Goal: Task Accomplishment & Management: Use online tool/utility

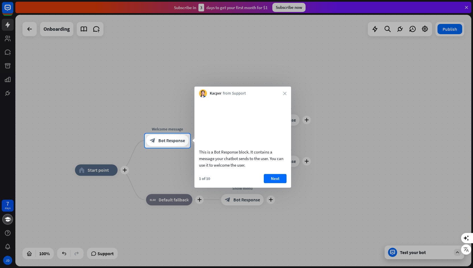
click at [282, 96] on div "Kacper from Support close" at bounding box center [243, 91] width 97 height 11
click at [285, 92] on icon "close" at bounding box center [284, 93] width 3 height 3
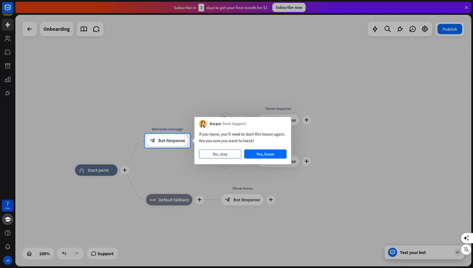
click at [218, 154] on button "No, stay" at bounding box center [220, 153] width 42 height 9
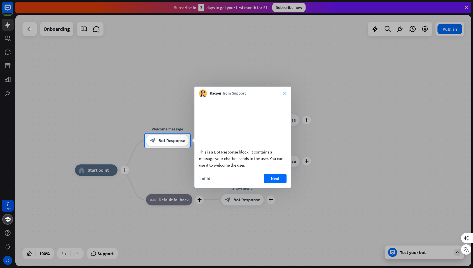
click at [284, 94] on icon "close" at bounding box center [284, 93] width 3 height 3
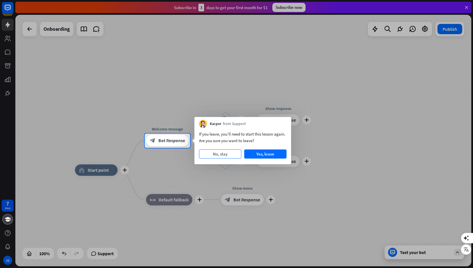
click at [237, 151] on button "No, stay" at bounding box center [220, 153] width 42 height 9
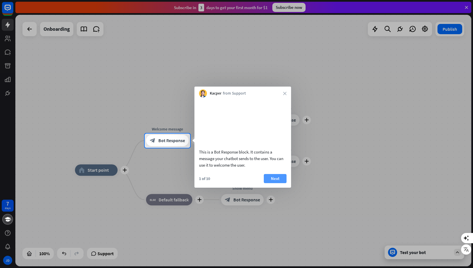
click at [282, 182] on button "Next" at bounding box center [275, 178] width 23 height 9
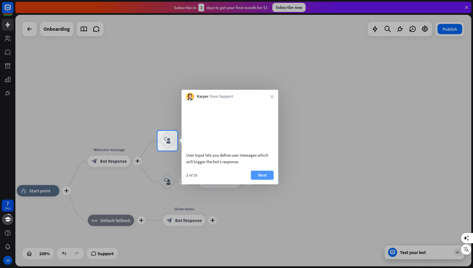
click at [257, 180] on button "Next" at bounding box center [262, 174] width 23 height 9
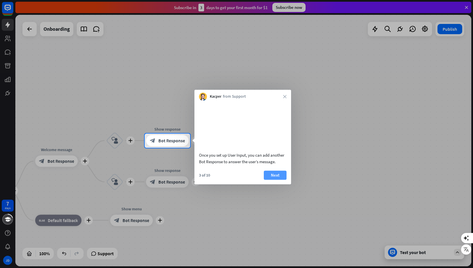
click at [280, 179] on button "Next" at bounding box center [275, 174] width 23 height 9
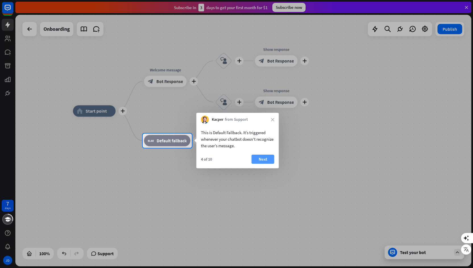
click at [259, 158] on button "Next" at bounding box center [263, 158] width 23 height 9
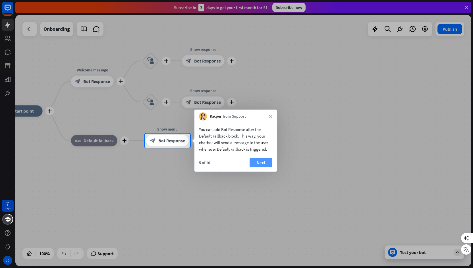
click at [261, 159] on button "Next" at bounding box center [261, 162] width 23 height 9
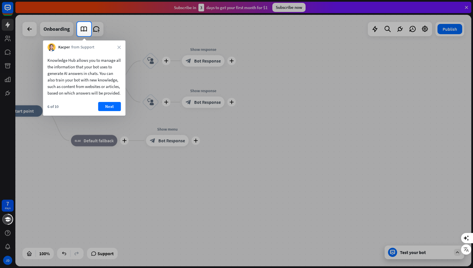
click at [113, 107] on div "Knowledge Hub allows you to manage all the information that your bot uses to ge…" at bounding box center [84, 83] width 83 height 64
click at [113, 109] on button "Next" at bounding box center [109, 106] width 23 height 9
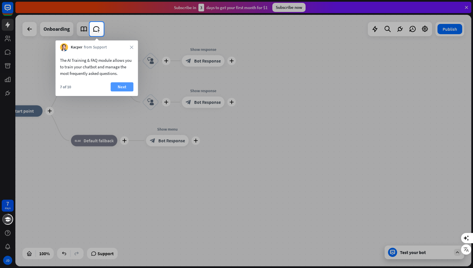
click at [122, 84] on button "Next" at bounding box center [122, 86] width 23 height 9
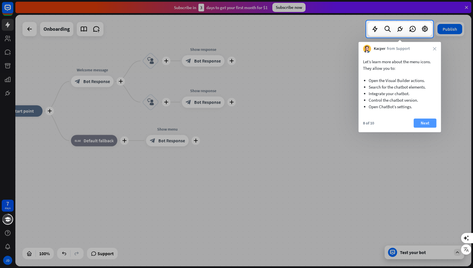
click at [426, 121] on button "Next" at bounding box center [425, 122] width 23 height 9
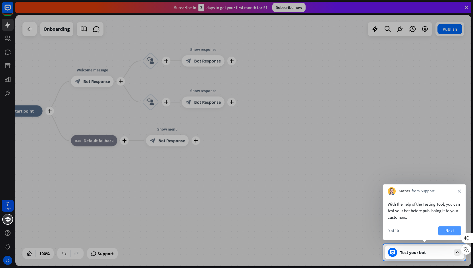
click at [448, 228] on button "Next" at bounding box center [450, 230] width 23 height 9
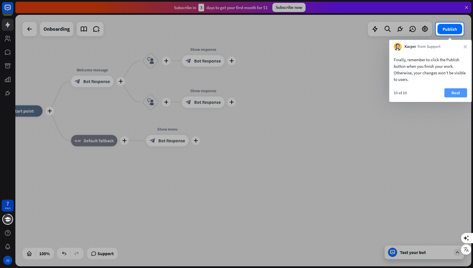
click at [453, 93] on button "Next" at bounding box center [456, 92] width 23 height 9
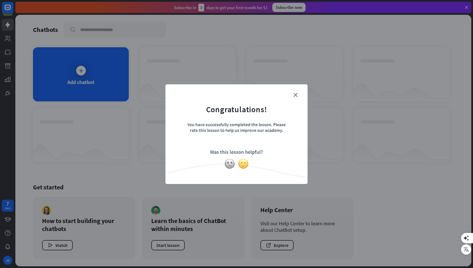
click at [245, 162] on img at bounding box center [243, 163] width 11 height 11
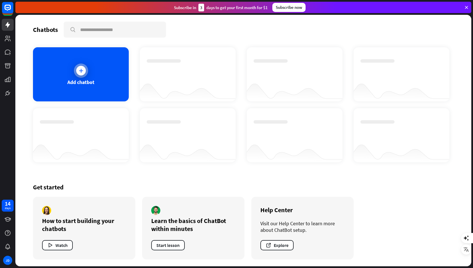
click at [87, 70] on div at bounding box center [81, 70] width 14 height 14
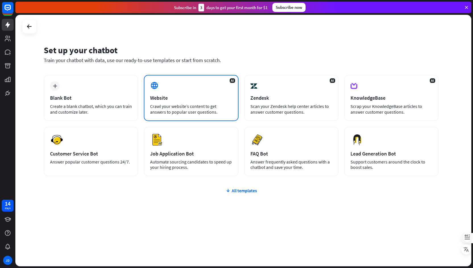
click at [188, 101] on div "AI Website Crawl your website’s content to get answers to popular user question…" at bounding box center [191, 98] width 94 height 46
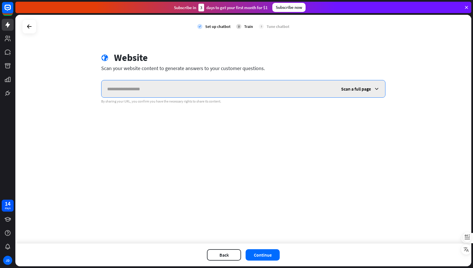
paste input "**********"
type input "**********"
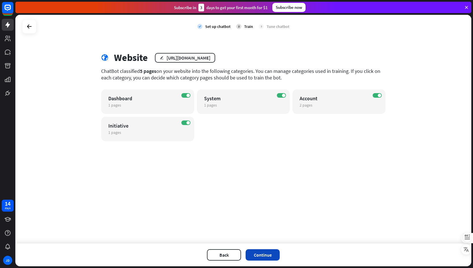
click at [273, 256] on button "Continue" at bounding box center [263, 254] width 34 height 11
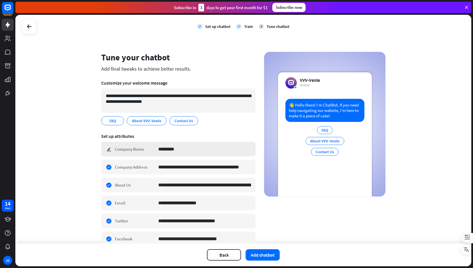
scroll to position [44, 0]
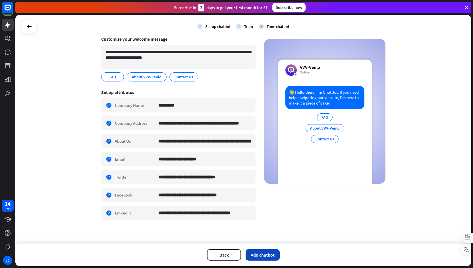
click at [273, 251] on button "Add chatbot" at bounding box center [263, 254] width 34 height 11
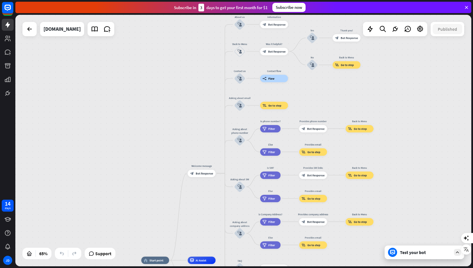
drag, startPoint x: 335, startPoint y: 156, endPoint x: 297, endPoint y: 281, distance: 130.3
click at [297, 267] on html "14 days JD close Product Help First steps Get started with ChatBot Help Center …" at bounding box center [236, 134] width 473 height 268
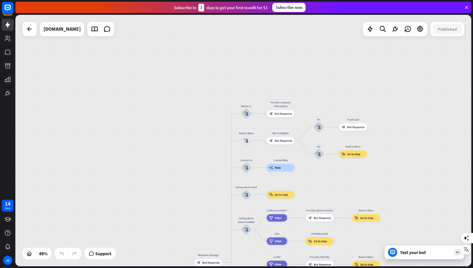
drag, startPoint x: 394, startPoint y: 96, endPoint x: 401, endPoint y: 185, distance: 89.3
click at [401, 185] on div "home_2 Start point Welcome message block_bot_response Bot Response About us blo…" at bounding box center [243, 140] width 456 height 251
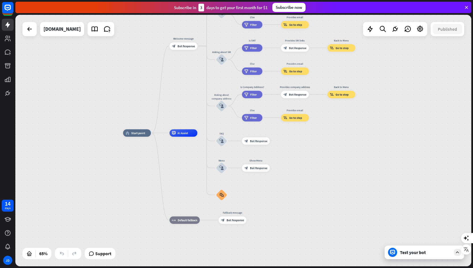
drag, startPoint x: 401, startPoint y: 185, endPoint x: 376, endPoint y: -31, distance: 217.6
click at [376, 0] on html "14 days JD close Product Help First steps Get started with ChatBot Help Center …" at bounding box center [236, 134] width 473 height 268
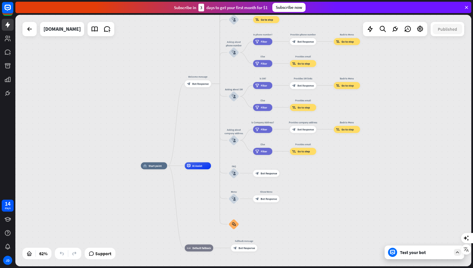
drag, startPoint x: 374, startPoint y: 77, endPoint x: 377, endPoint y: 117, distance: 39.9
click at [377, 117] on div "home_2 Start point Welcome message block_bot_response Bot Response About us blo…" at bounding box center [243, 140] width 456 height 251
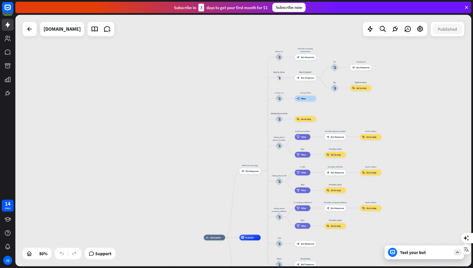
drag, startPoint x: 404, startPoint y: 98, endPoint x: 422, endPoint y: 186, distance: 89.9
click at [422, 186] on div "home_2 Start point Welcome message block_bot_response Bot Response About us blo…" at bounding box center [243, 140] width 456 height 251
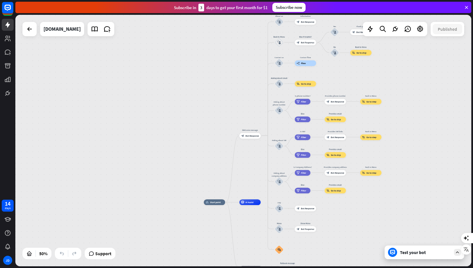
drag, startPoint x: 417, startPoint y: 121, endPoint x: 417, endPoint y: 78, distance: 43.2
click at [417, 78] on div "home_2 Start point Welcome message block_bot_response Bot Response About us blo…" at bounding box center [243, 140] width 456 height 251
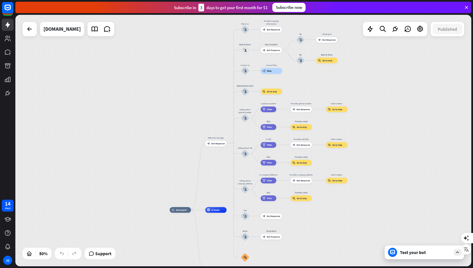
drag, startPoint x: 434, startPoint y: 64, endPoint x: 399, endPoint y: 71, distance: 35.0
click at [399, 71] on div "home_2 Start point Welcome message block_bot_response Bot Response About us blo…" at bounding box center [243, 140] width 456 height 251
click at [452, 118] on div "home_2 Start point Welcome message block_bot_response Bot Response About us blo…" at bounding box center [243, 140] width 456 height 251
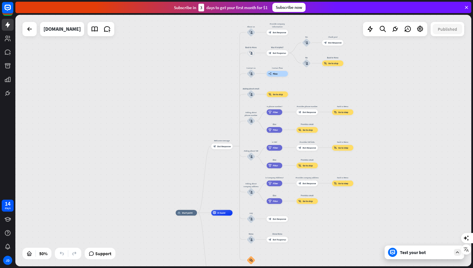
drag, startPoint x: 376, startPoint y: 75, endPoint x: 382, endPoint y: 78, distance: 6.6
click at [382, 78] on div "home_2 Start point Welcome message block_bot_response Bot Response About us blo…" at bounding box center [243, 140] width 456 height 251
click at [455, 252] on icon at bounding box center [457, 252] width 5 height 5
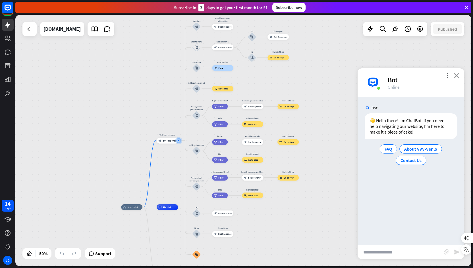
click at [456, 75] on icon "close" at bounding box center [457, 75] width 6 height 5
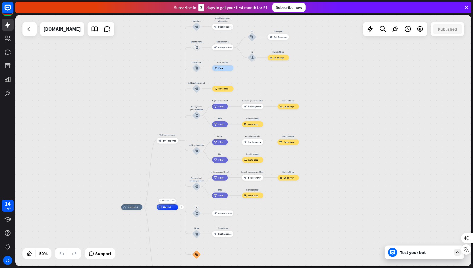
click at [168, 210] on div "Edit name more_horiz plus AI Assist" at bounding box center [167, 207] width 21 height 6
click at [172, 200] on icon "more_horiz" at bounding box center [173, 200] width 2 height 2
click at [172, 204] on div "plus AI Assist" at bounding box center [167, 207] width 21 height 6
click at [422, 28] on icon at bounding box center [420, 28] width 7 height 7
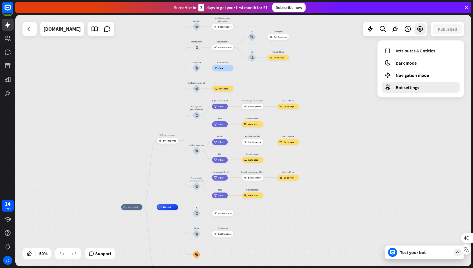
click at [408, 84] on span "Bot settings" at bounding box center [408, 87] width 24 height 6
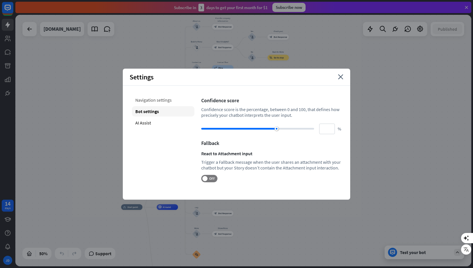
click at [149, 97] on div "Navigation settings" at bounding box center [163, 100] width 63 height 10
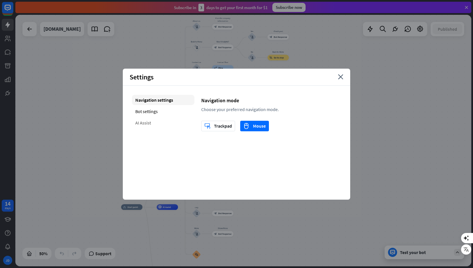
click at [151, 122] on div "AI Assist" at bounding box center [163, 122] width 63 height 10
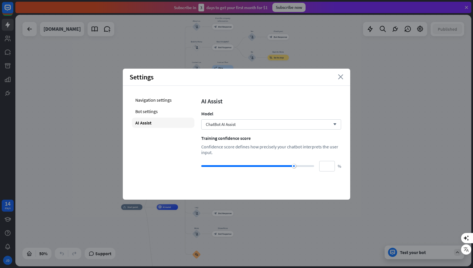
click at [342, 76] on icon "close" at bounding box center [340, 76] width 5 height 5
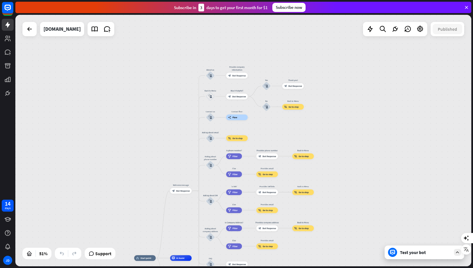
drag, startPoint x: 320, startPoint y: 59, endPoint x: 334, endPoint y: 116, distance: 58.7
click at [334, 116] on div "home_2 Start point Welcome message block_bot_response Bot Response About us blo…" at bounding box center [243, 140] width 456 height 251
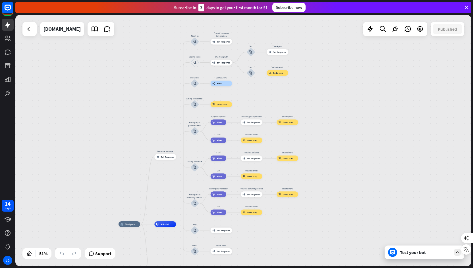
drag, startPoint x: 334, startPoint y: 116, endPoint x: 319, endPoint y: 79, distance: 39.8
click at [319, 79] on div "home_2 Start point Welcome message block_bot_response Bot Response About us blo…" at bounding box center [243, 140] width 456 height 251
click at [370, 32] on icon at bounding box center [370, 28] width 7 height 7
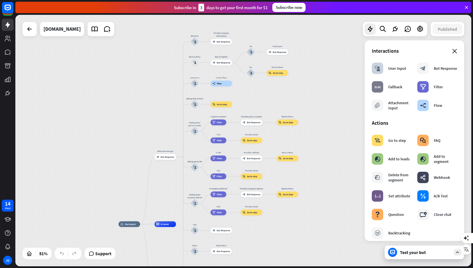
click at [453, 50] on icon "close" at bounding box center [455, 51] width 5 height 5
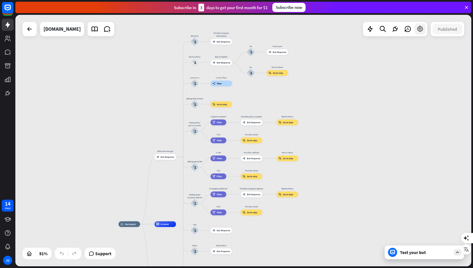
click at [419, 31] on icon at bounding box center [420, 28] width 7 height 7
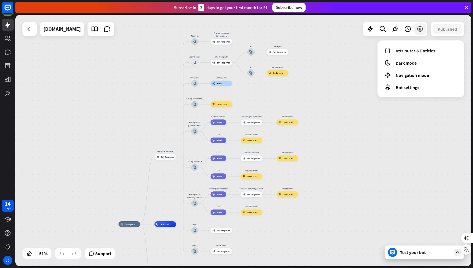
click at [418, 25] on icon at bounding box center [420, 28] width 7 height 7
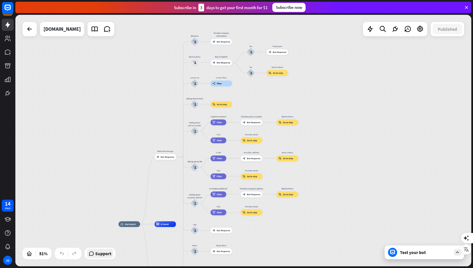
click at [97, 255] on span "Support" at bounding box center [103, 253] width 16 height 9
